Goal: Task Accomplishment & Management: Use online tool/utility

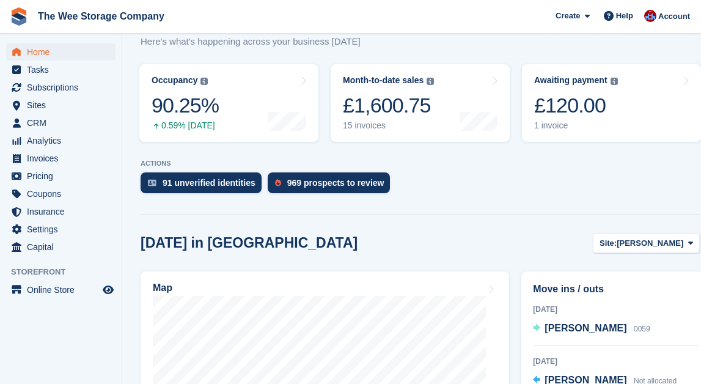
scroll to position [149, 0]
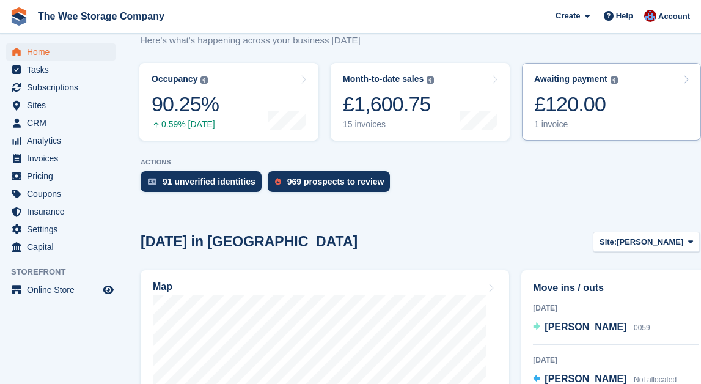
click at [588, 97] on div "£120.00" at bounding box center [576, 104] width 84 height 25
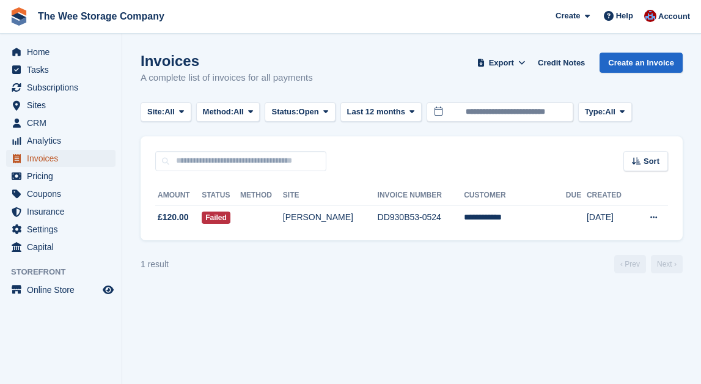
click at [46, 157] on span "Invoices" at bounding box center [63, 158] width 73 height 17
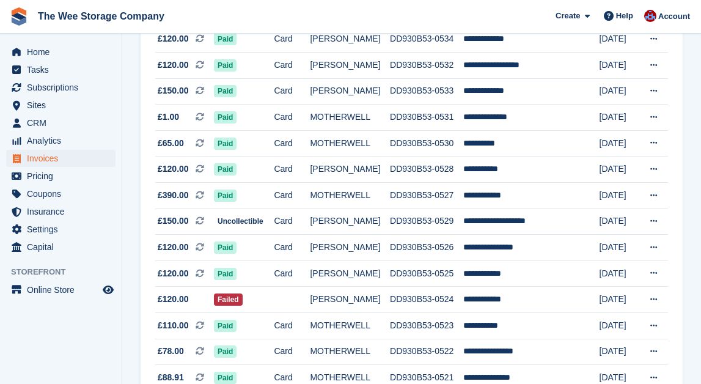
scroll to position [1091, 0]
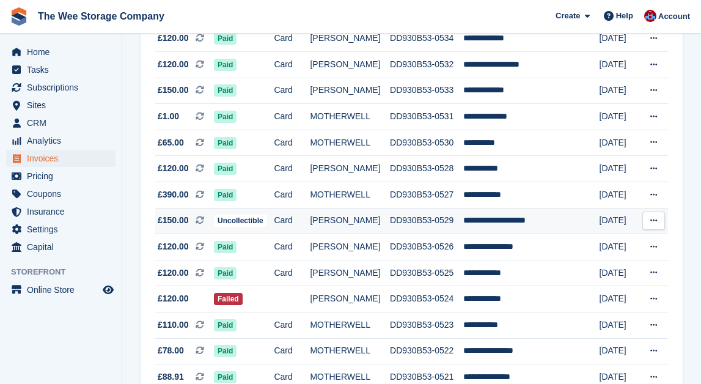
click at [478, 216] on td "**********" at bounding box center [522, 221] width 119 height 26
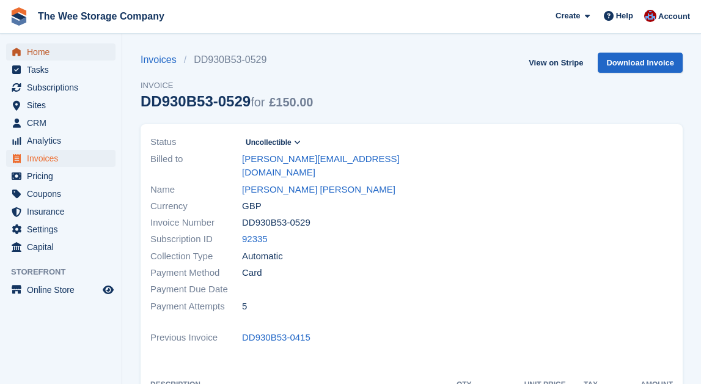
click at [39, 52] on span "Home" at bounding box center [63, 51] width 73 height 17
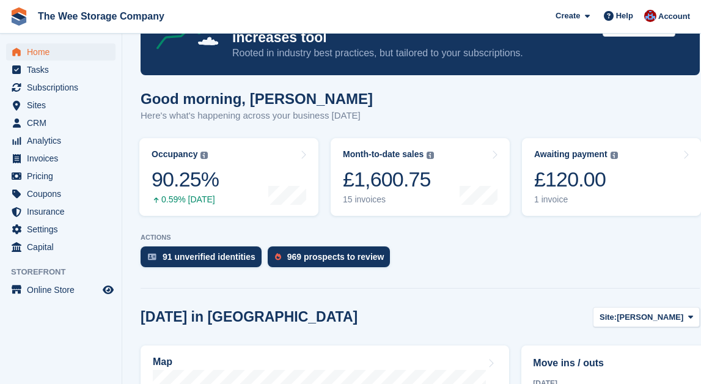
scroll to position [72, 0]
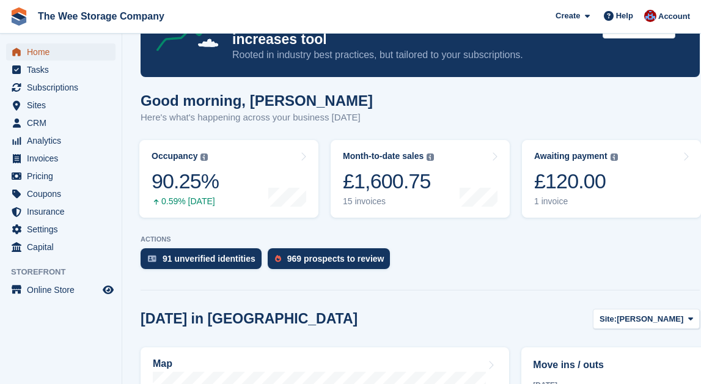
click at [56, 49] on span "Home" at bounding box center [63, 51] width 73 height 17
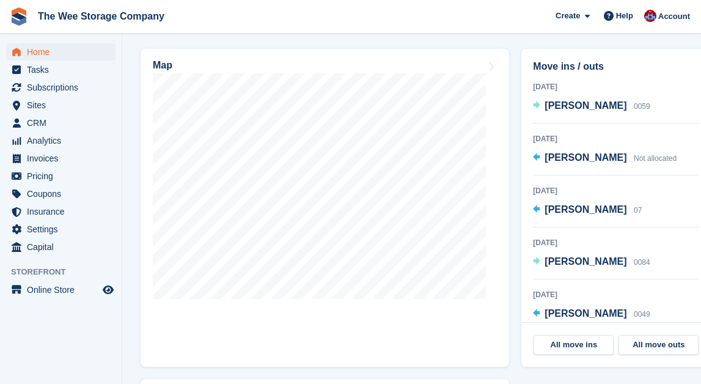
scroll to position [372, 0]
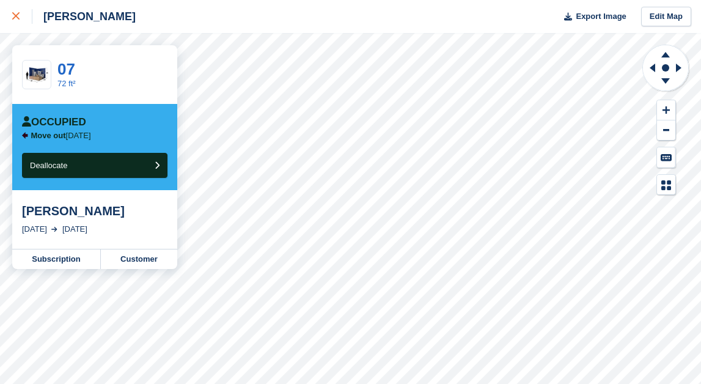
click at [12, 10] on div at bounding box center [22, 16] width 20 height 15
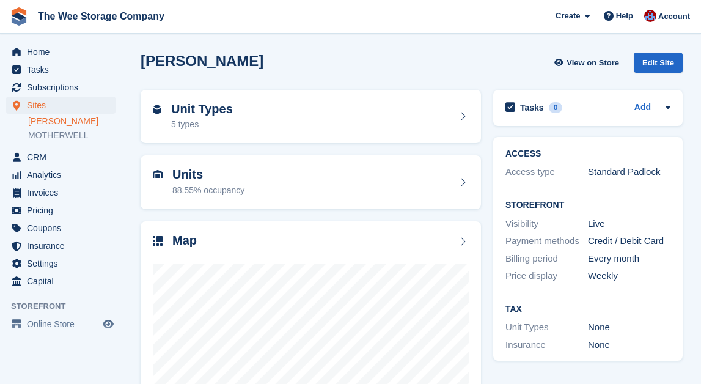
click at [66, 120] on link "[PERSON_NAME]" at bounding box center [71, 122] width 87 height 12
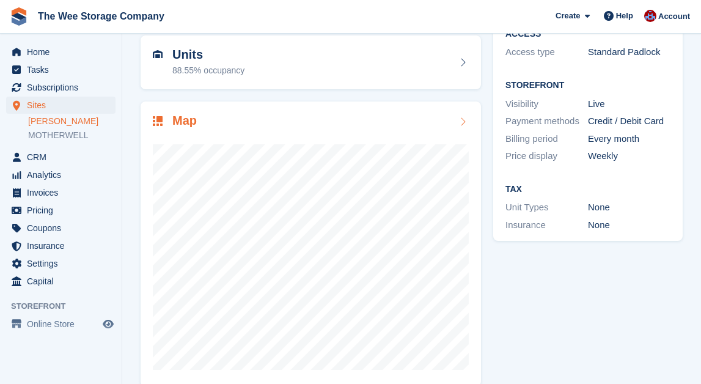
scroll to position [138, 0]
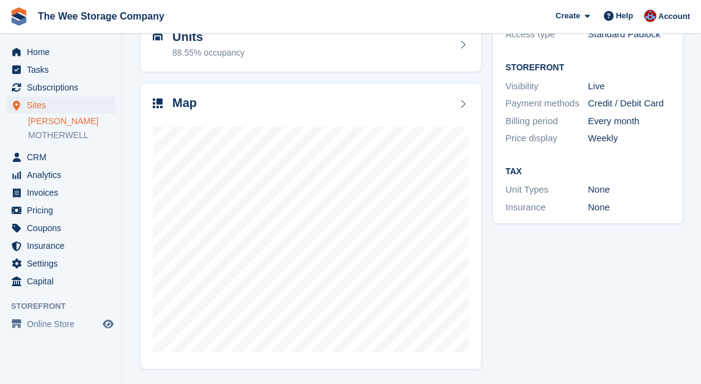
click at [70, 119] on link "[PERSON_NAME]" at bounding box center [71, 122] width 87 height 12
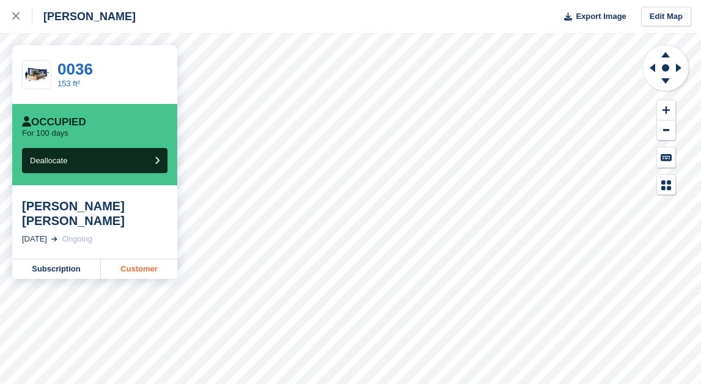
click at [131, 259] on link "Customer" at bounding box center [139, 269] width 76 height 20
click at [150, 259] on link "Customer" at bounding box center [139, 269] width 76 height 20
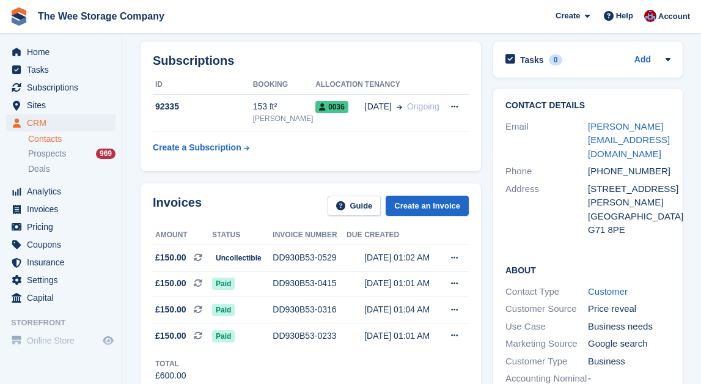
scroll to position [56, 0]
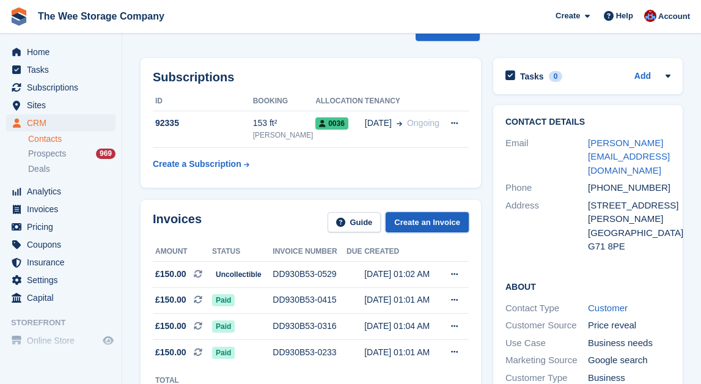
click at [434, 212] on link "Create an Invoice" at bounding box center [427, 222] width 83 height 20
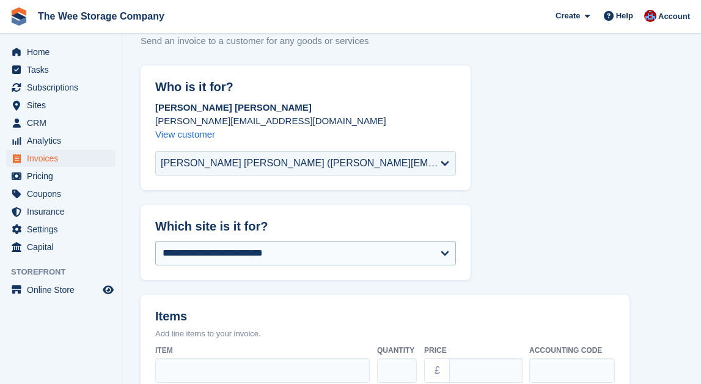
scroll to position [45, 0]
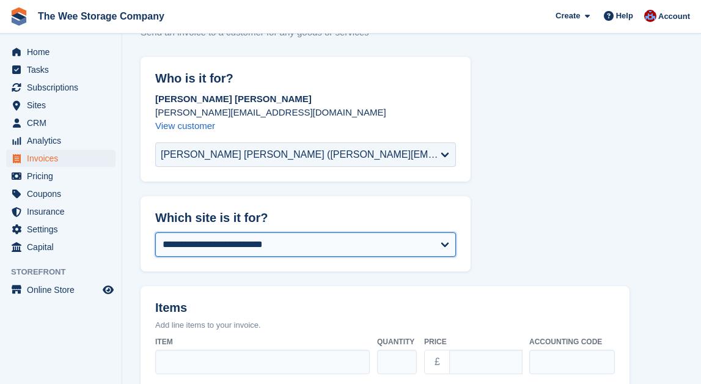
click at [235, 248] on select "**********" at bounding box center [305, 244] width 301 height 24
select select "****"
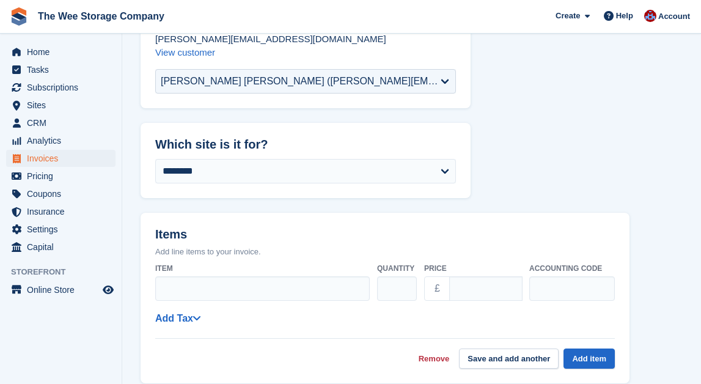
scroll to position [144, 0]
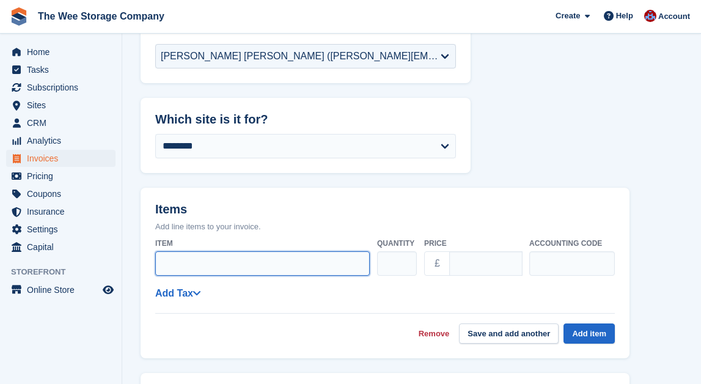
click at [239, 260] on input "Item" at bounding box center [262, 263] width 215 height 24
type input "*"
click at [226, 272] on input "Item" at bounding box center [262, 263] width 215 height 24
paste input "**********"
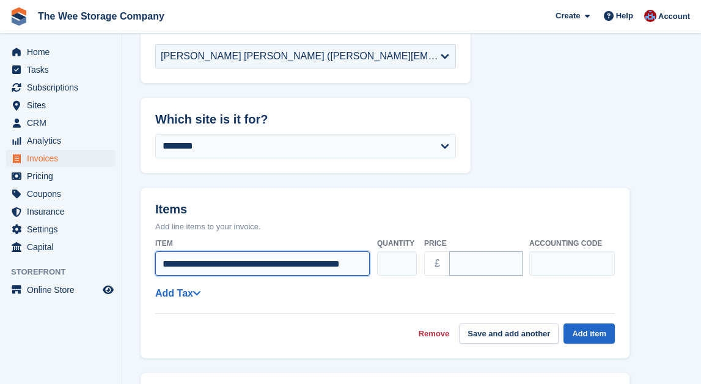
type input "**********"
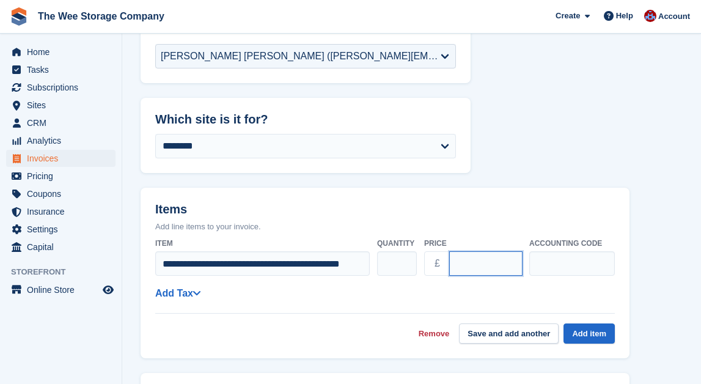
scroll to position [0, 0]
drag, startPoint x: 491, startPoint y: 265, endPoint x: 415, endPoint y: 265, distance: 76.4
click at [415, 265] on div "**********" at bounding box center [385, 257] width 460 height 48
type input "******"
click at [559, 273] on input "text" at bounding box center [573, 263] width 86 height 24
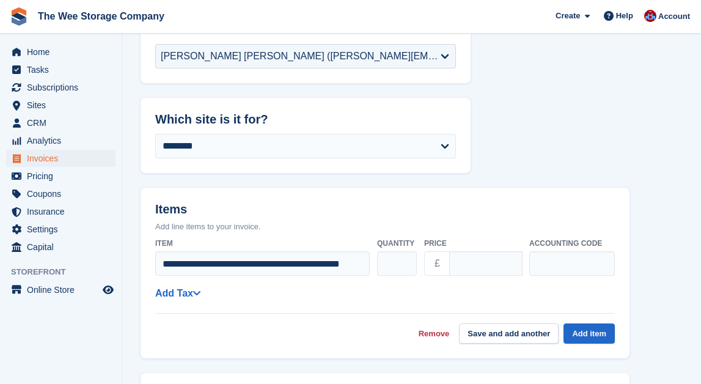
click at [459, 311] on div "**********" at bounding box center [385, 288] width 460 height 111
click at [522, 339] on button "Save and add another" at bounding box center [509, 333] width 100 height 20
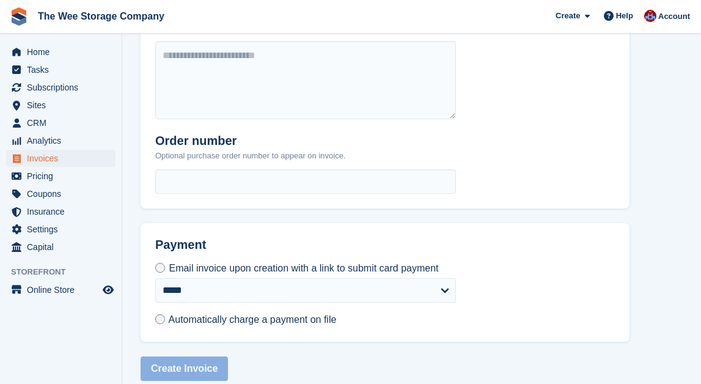
scroll to position [581, 0]
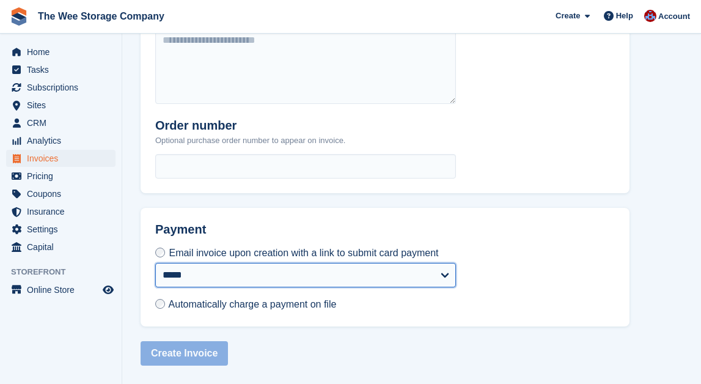
click at [188, 278] on select "**********" at bounding box center [305, 275] width 301 height 24
select select "*"
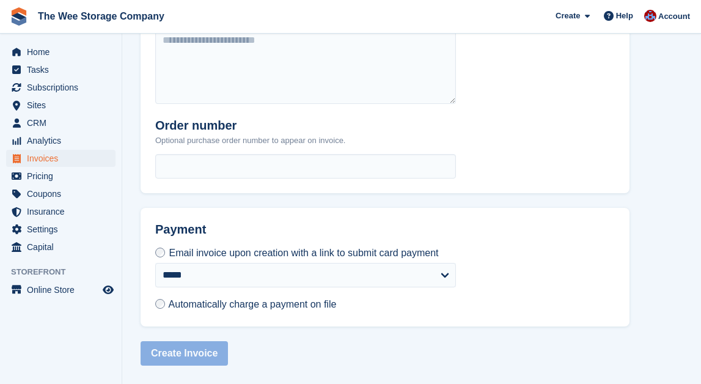
click at [268, 316] on div "**********" at bounding box center [306, 286] width 330 height 81
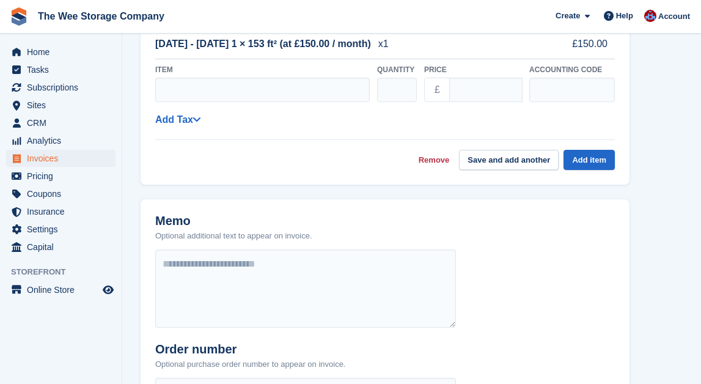
scroll to position [306, 0]
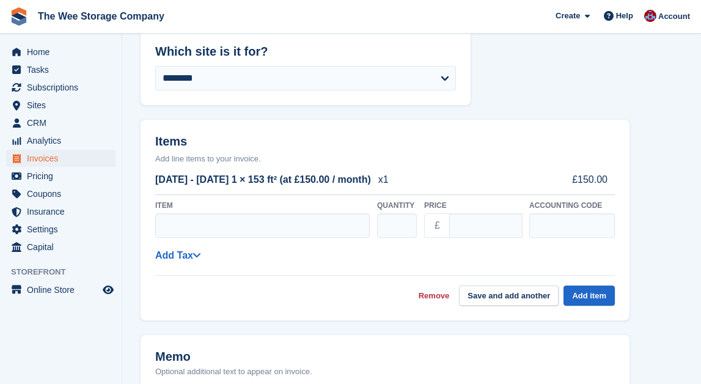
click at [427, 166] on div "25 Sep - 25 Oct 1 × 153 ft² (at £150.00 / month) x1 £150.00" at bounding box center [385, 180] width 460 height 30
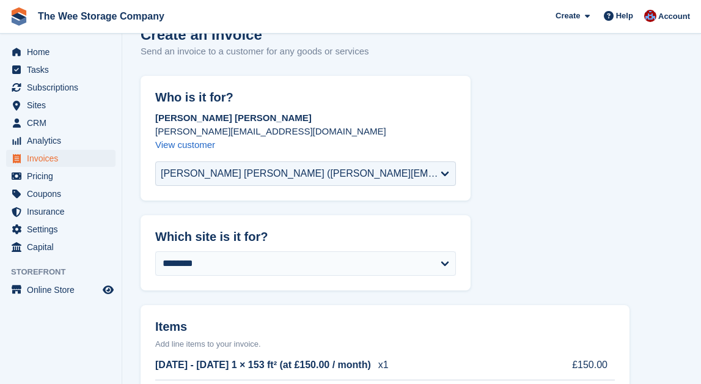
scroll to position [15, 0]
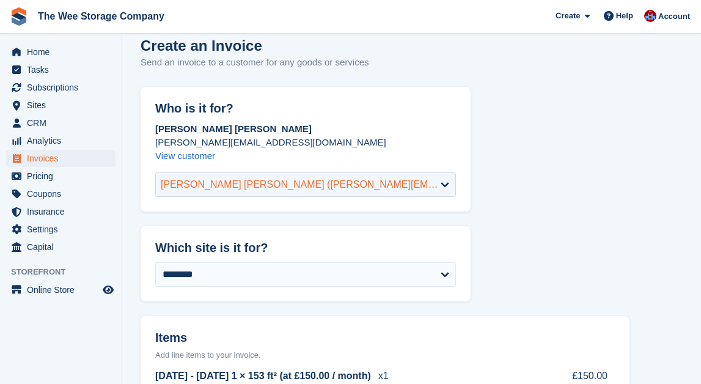
click at [417, 180] on div "James Stuart Coleman (stuart@think-solar.co.uk)" at bounding box center [305, 184] width 301 height 24
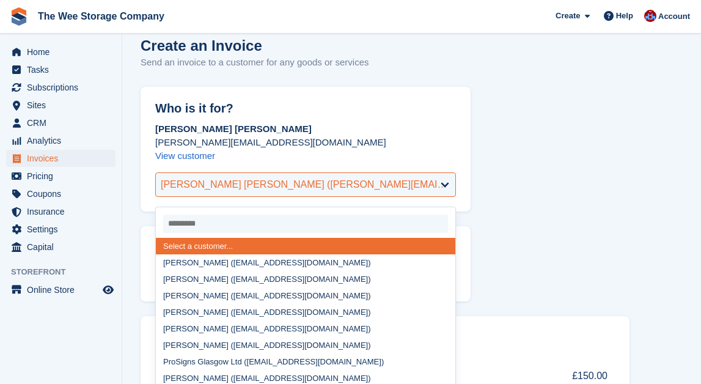
click at [299, 187] on div "James Stuart Coleman (stuart@think-solar.co.uk)" at bounding box center [306, 184] width 290 height 15
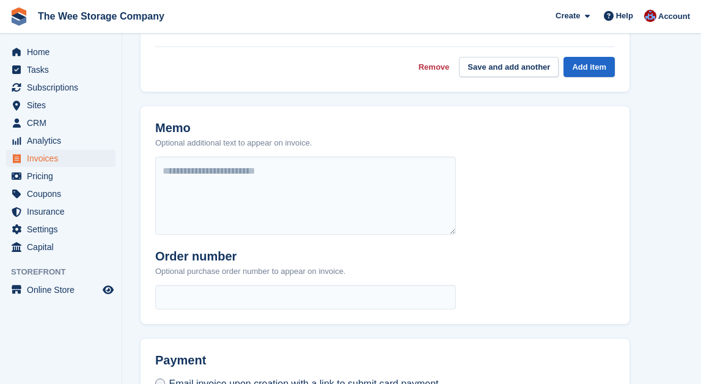
scroll to position [457, 0]
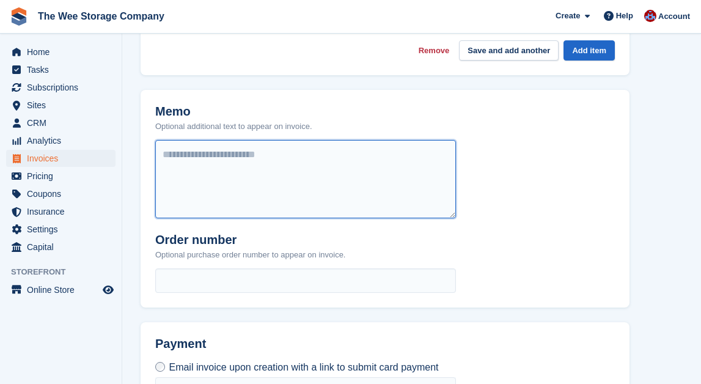
click at [341, 168] on textarea at bounding box center [305, 179] width 301 height 78
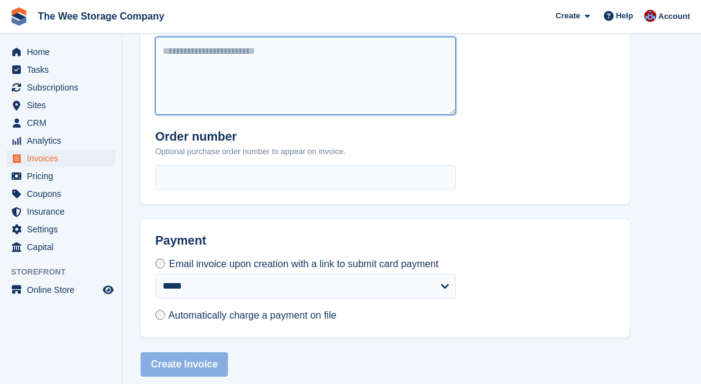
scroll to position [581, 0]
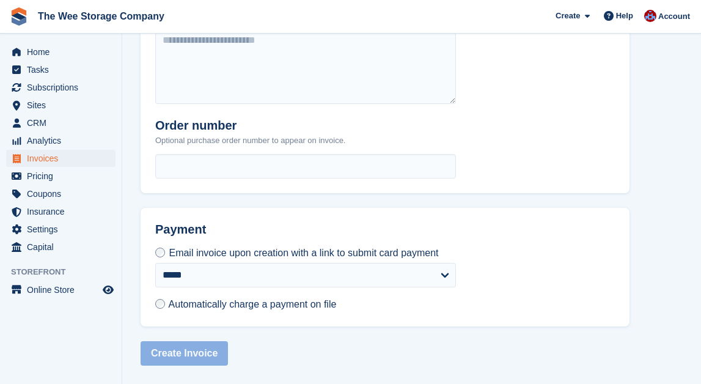
click at [275, 304] on span "Automatically charge a payment on file" at bounding box center [253, 304] width 168 height 10
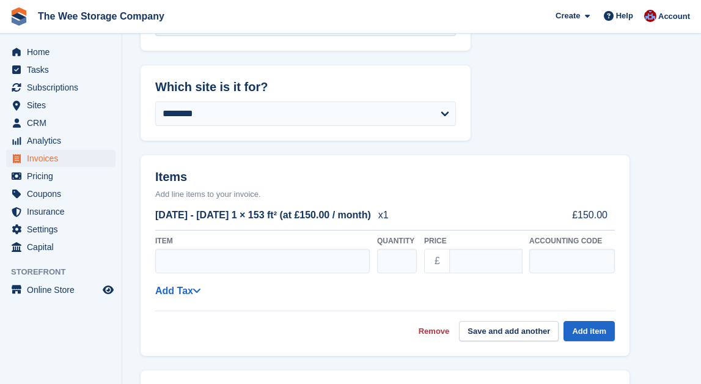
scroll to position [188, 0]
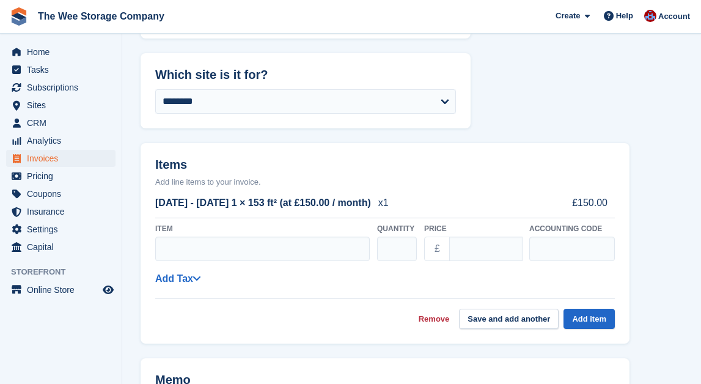
click at [429, 315] on link "Remove" at bounding box center [434, 319] width 31 height 12
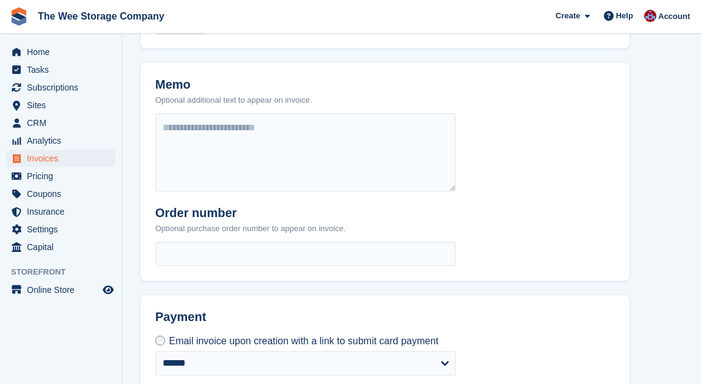
scroll to position [535, 0]
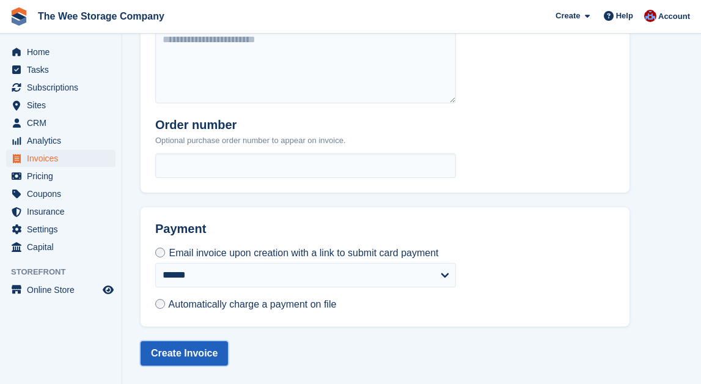
click at [180, 352] on button "Create Invoice" at bounding box center [184, 353] width 87 height 24
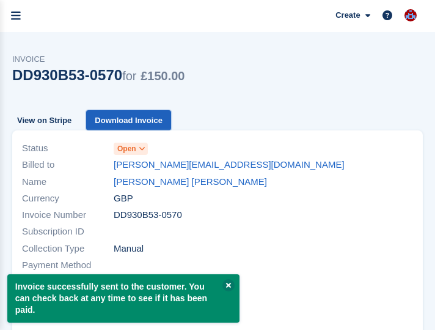
click at [141, 117] on link "Download Invoice" at bounding box center [128, 120] width 85 height 20
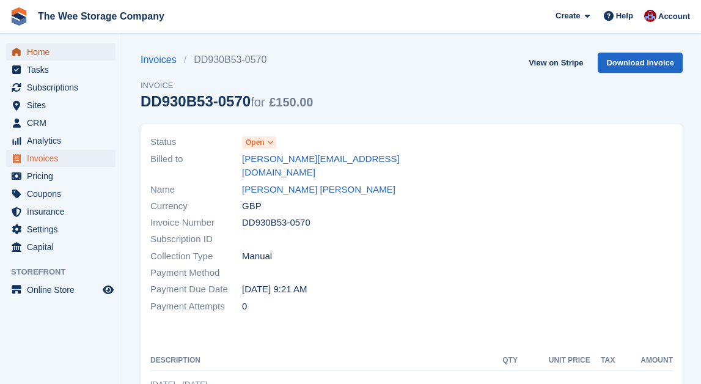
click at [50, 46] on span "Home" at bounding box center [63, 51] width 73 height 17
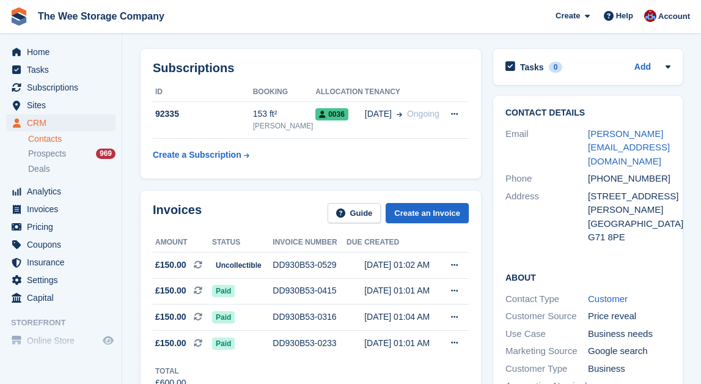
scroll to position [66, 0]
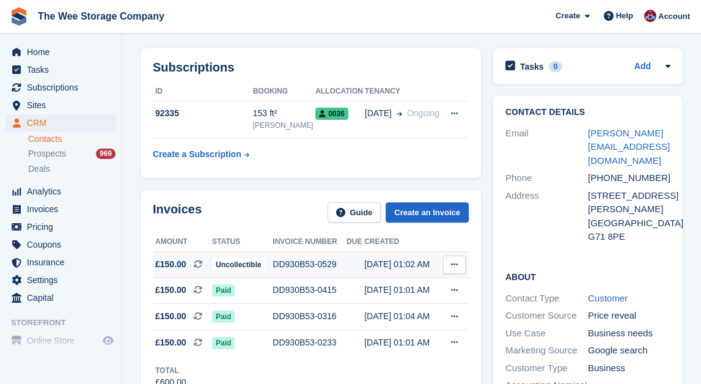
click at [308, 258] on div "DD930B53-0529" at bounding box center [310, 264] width 74 height 13
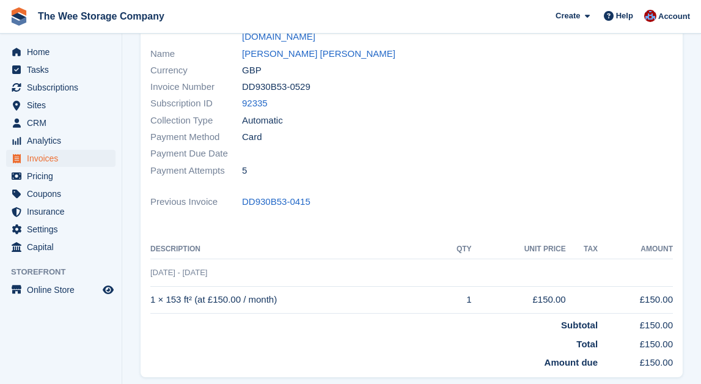
scroll to position [286, 0]
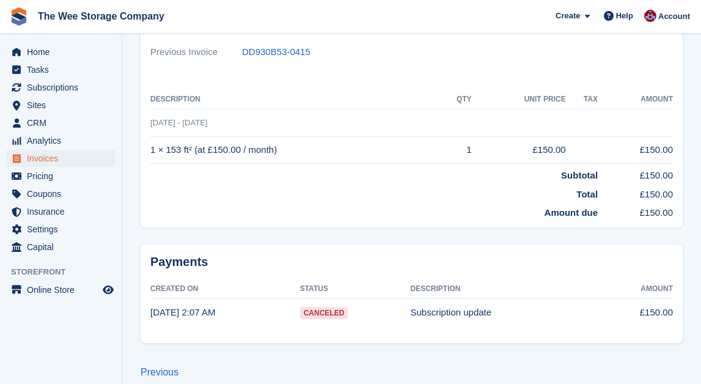
drag, startPoint x: 150, startPoint y: 108, endPoint x: 291, endPoint y: 137, distance: 143.7
click at [291, 137] on tbody "25 Sep - 25 Oct 1 × 153 ft² (at £150.00 / month) 1 £150.00 £150.00 Subtotal £15…" at bounding box center [411, 164] width 523 height 111
copy tbody "25 Sep - 25 Oct 1 × 153 ft² (at £150.00 / month)"
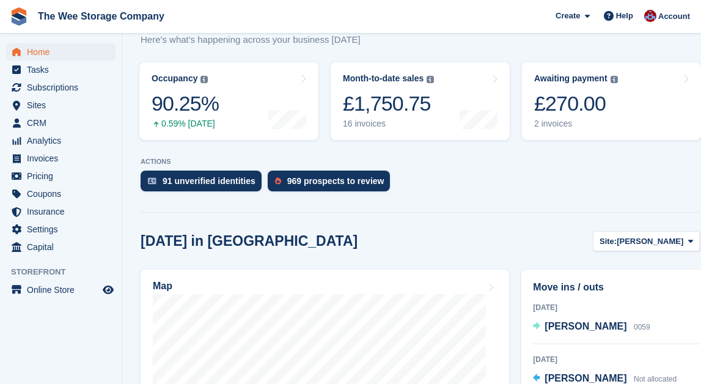
scroll to position [311, 0]
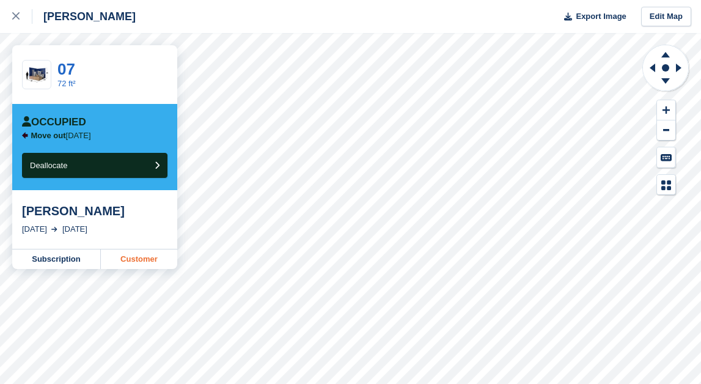
click at [127, 260] on link "Customer" at bounding box center [139, 259] width 76 height 20
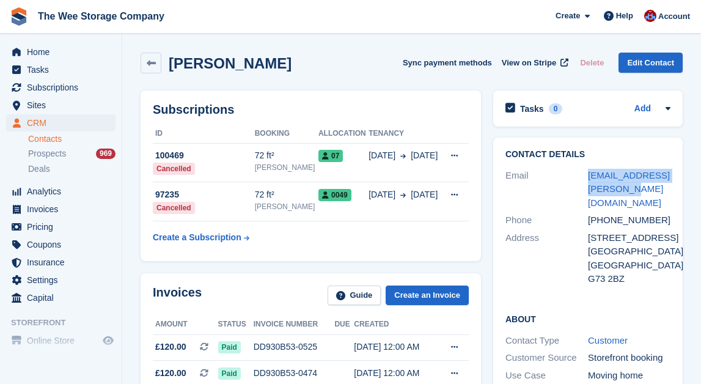
drag, startPoint x: 640, startPoint y: 191, endPoint x: 579, endPoint y: 186, distance: 61.3
click at [579, 186] on div "Email [EMAIL_ADDRESS][PERSON_NAME][DOMAIN_NAME]" at bounding box center [588, 189] width 165 height 45
copy div "[EMAIL_ADDRESS][PERSON_NAME][DOMAIN_NAME]"
